Goal: Task Accomplishment & Management: Use online tool/utility

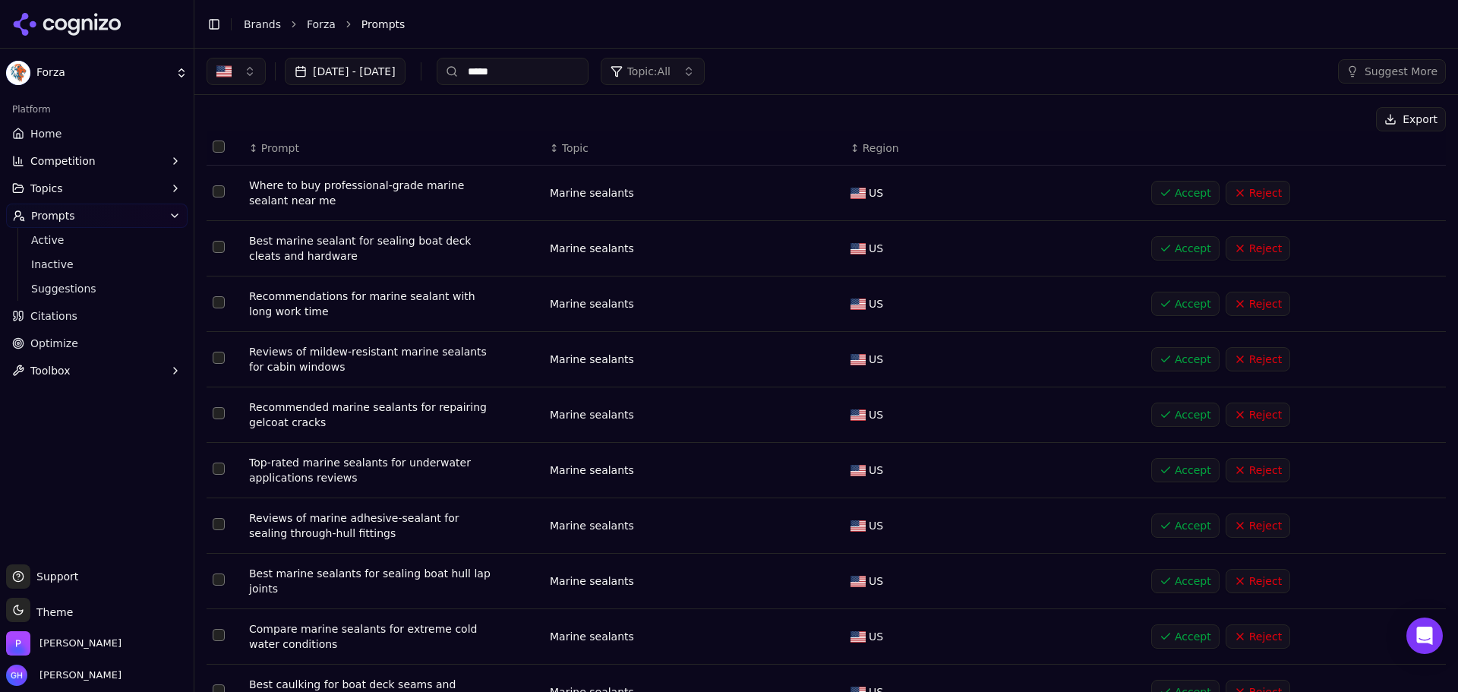
drag, startPoint x: 222, startPoint y: 147, endPoint x: 260, endPoint y: 144, distance: 38.2
click at [222, 147] on button "Select all rows" at bounding box center [219, 147] width 12 height 12
click at [1207, 112] on button "Accept ( 100 )" at bounding box center [1212, 119] width 103 height 24
